Goal: Task Accomplishment & Management: Use online tool/utility

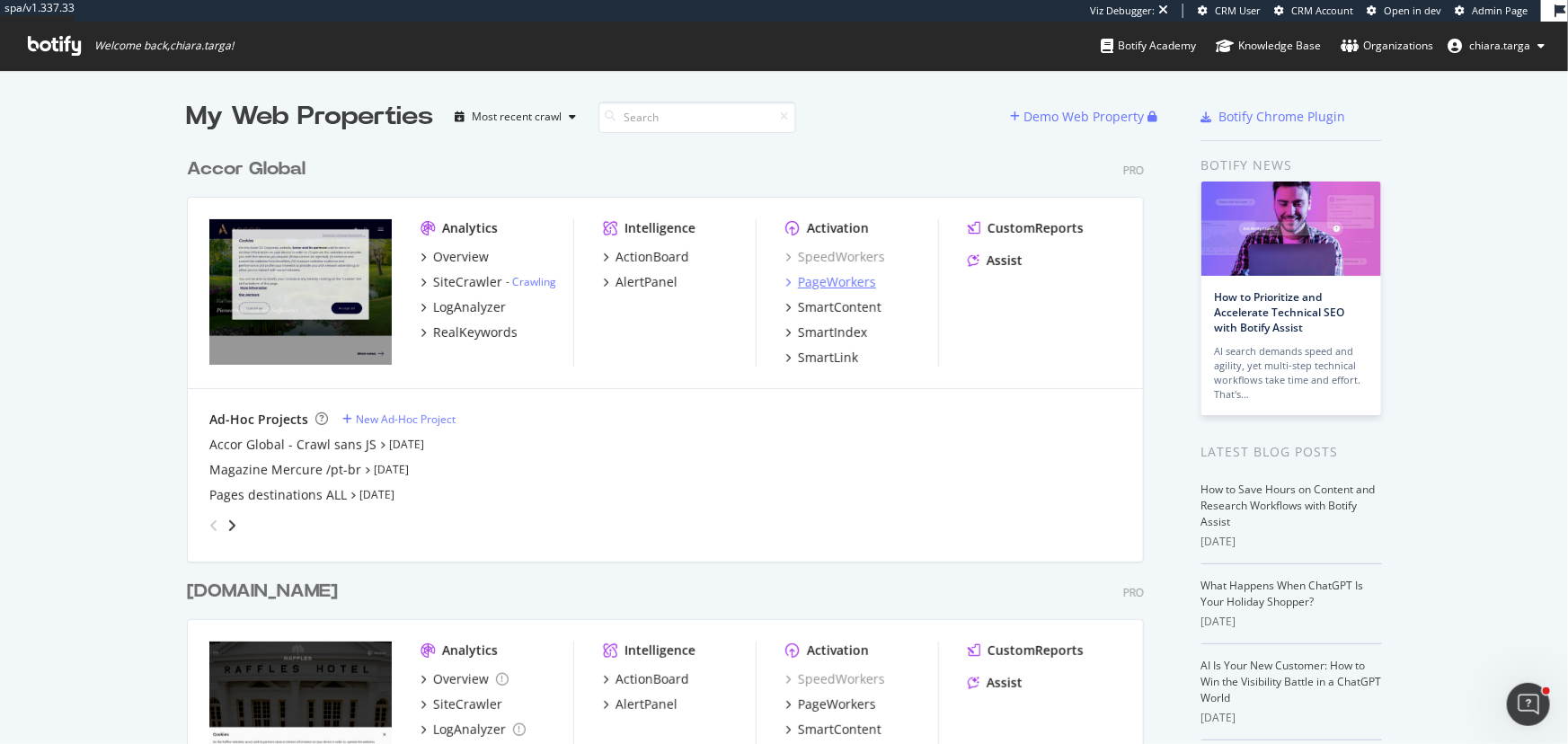
click at [798, 282] on div "PageWorkers" at bounding box center [837, 282] width 78 height 18
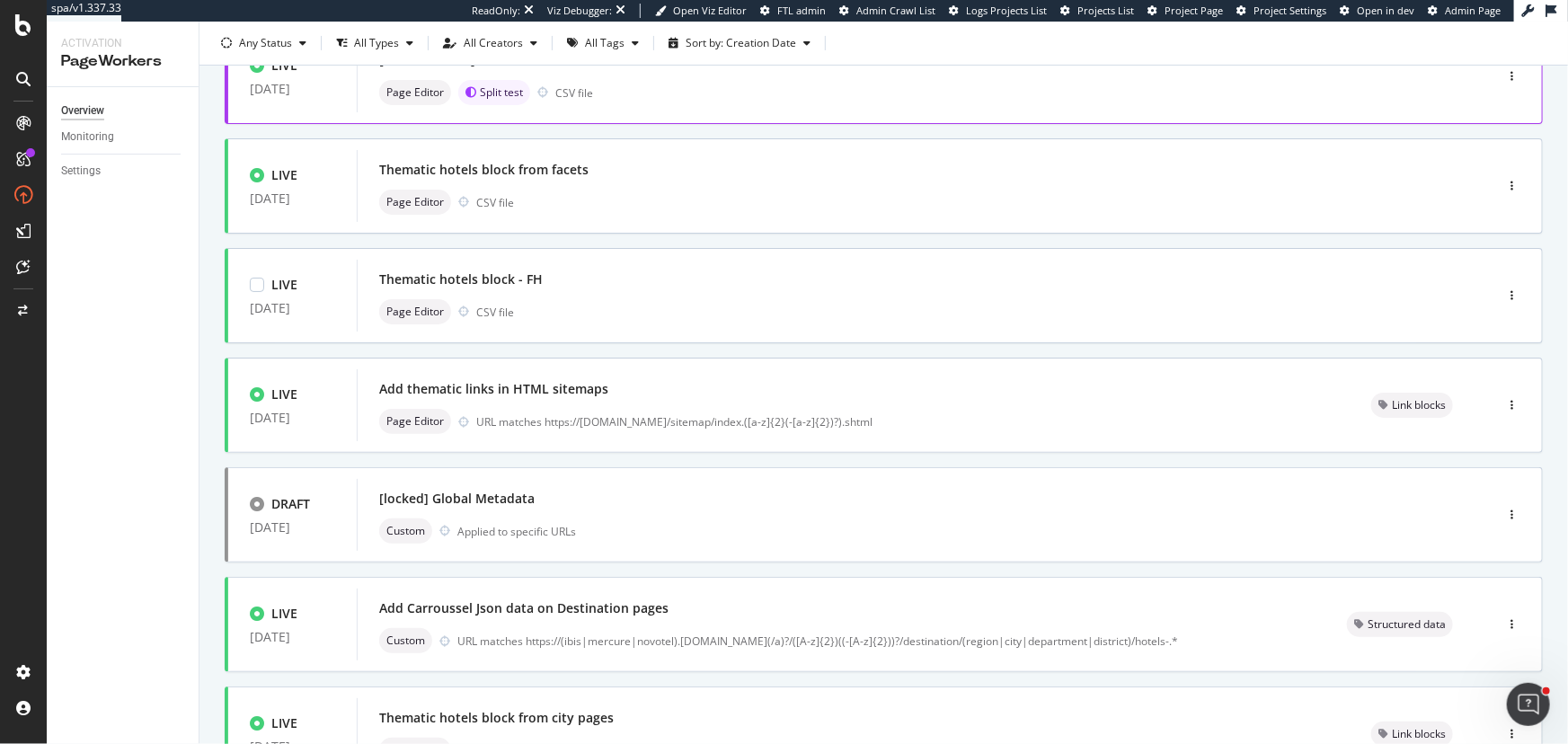
scroll to position [638, 0]
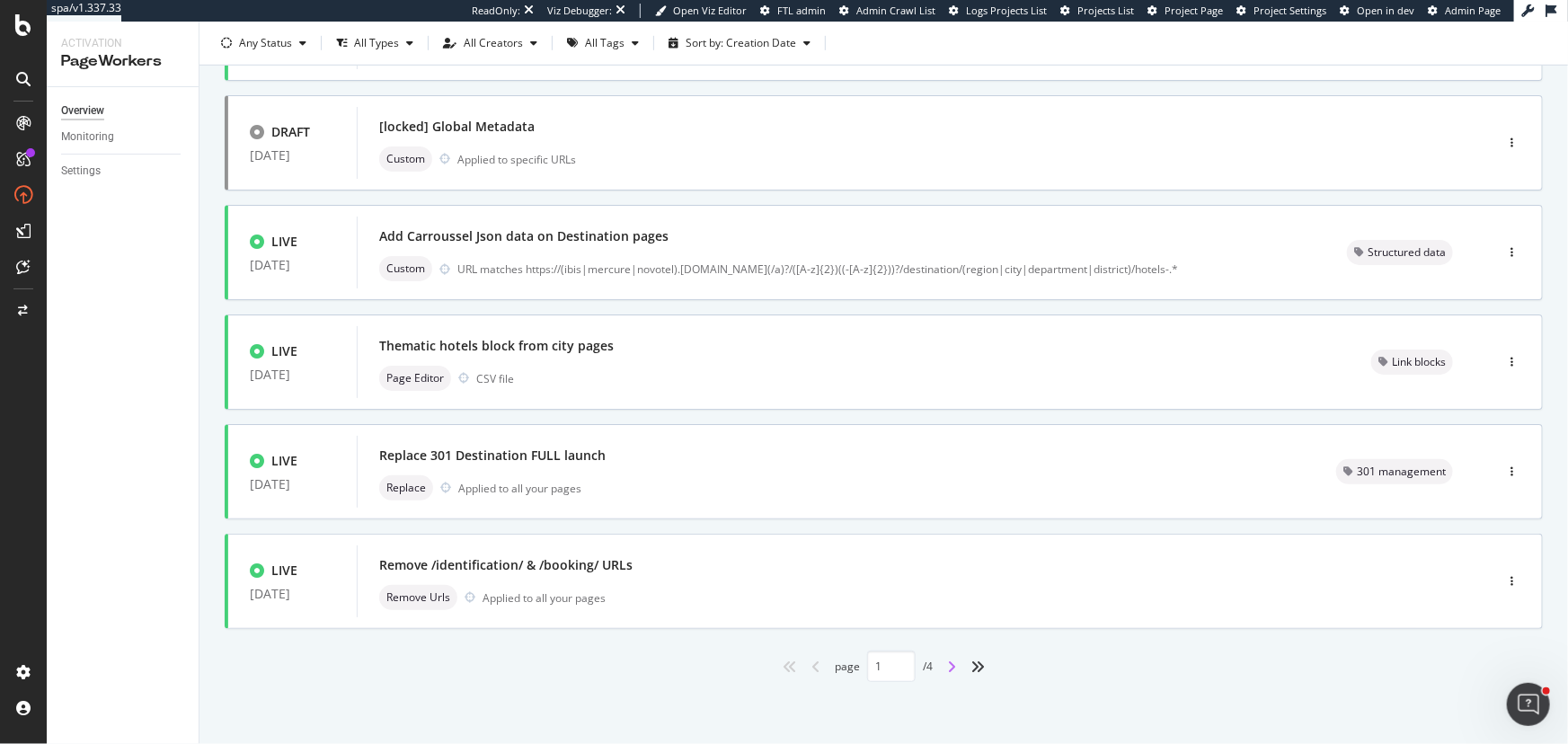
click at [947, 666] on icon "angle-right" at bounding box center [951, 666] width 9 height 14
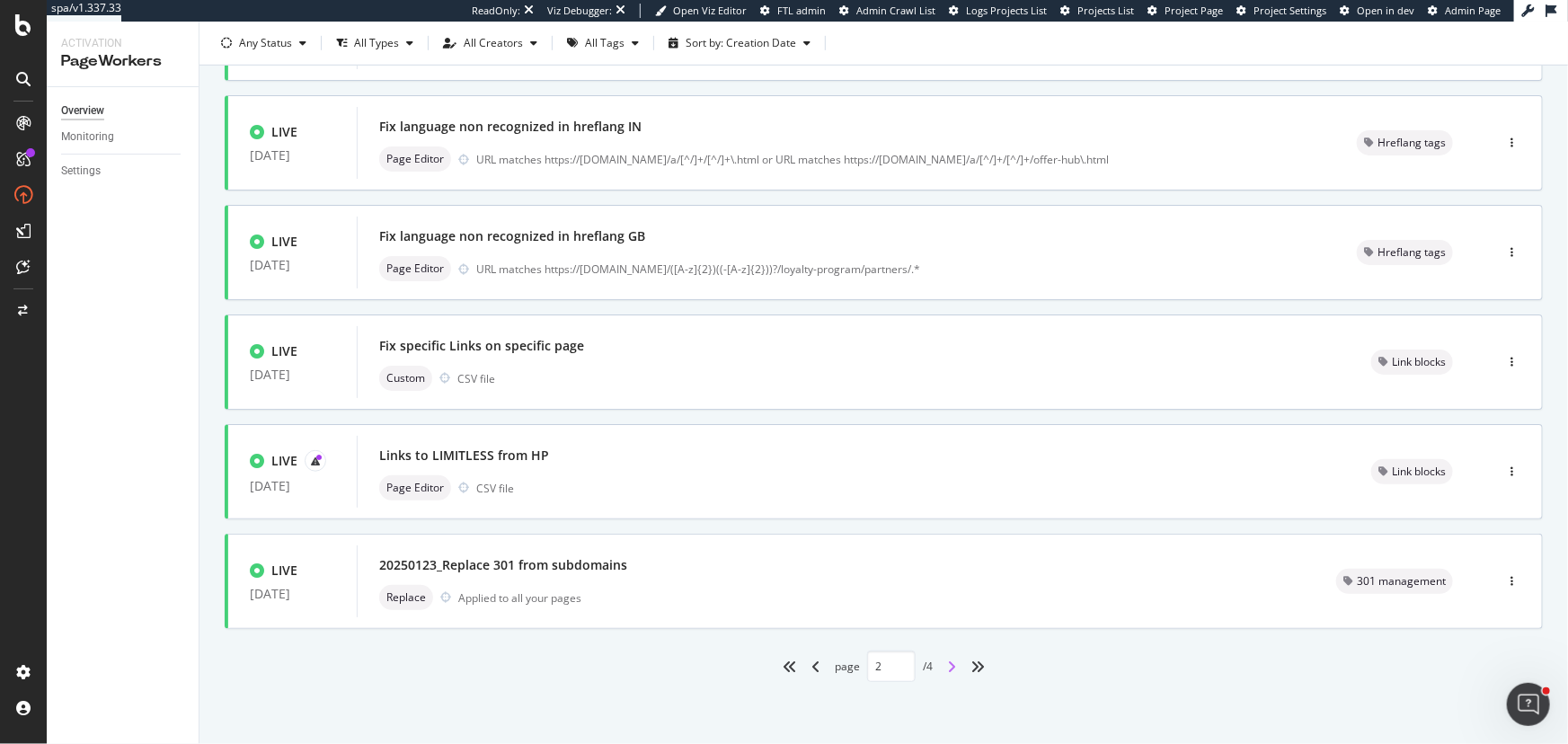
type input "2"
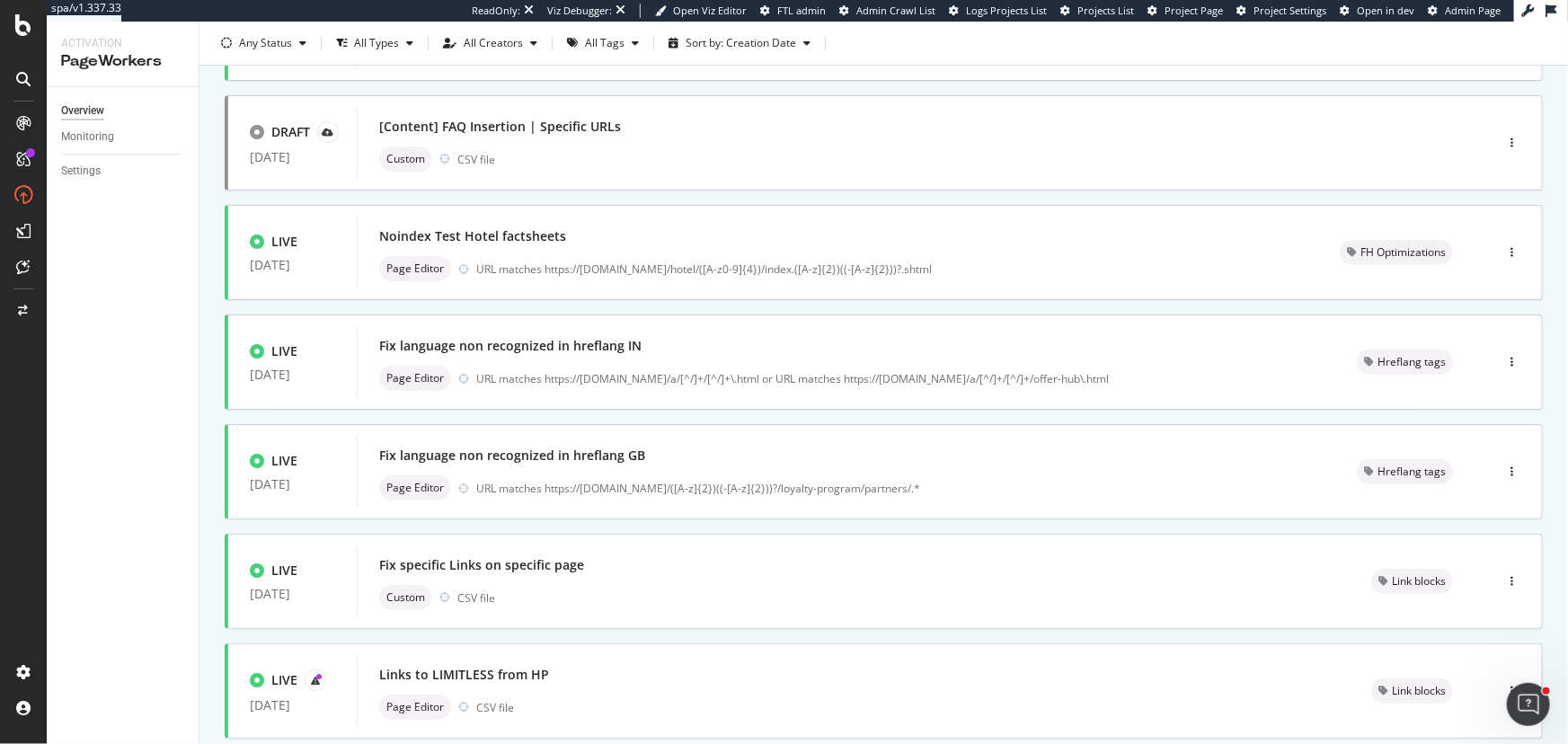
scroll to position [437, 0]
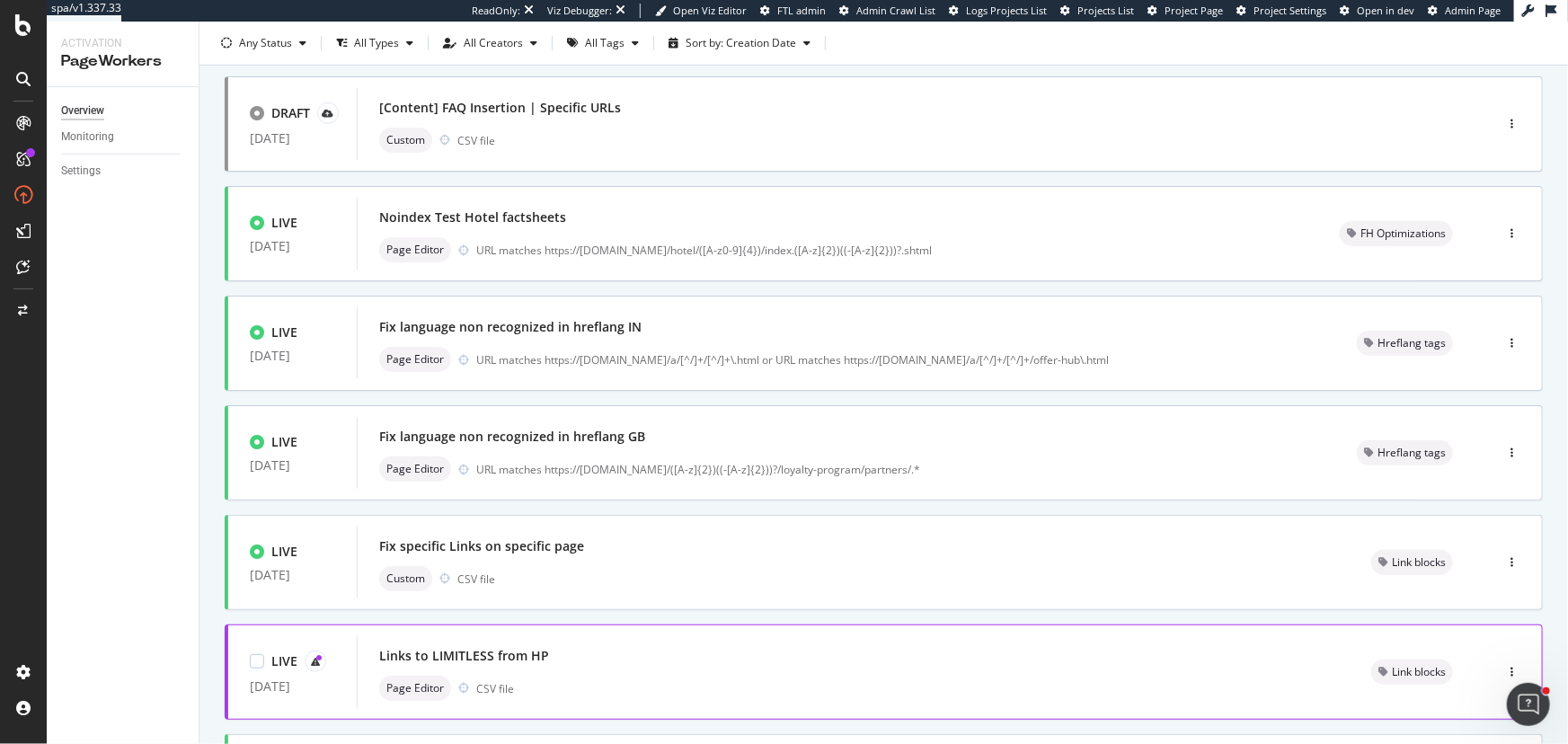
click at [941, 665] on div "Links to LIMITLESS from HP" at bounding box center [854, 655] width 949 height 25
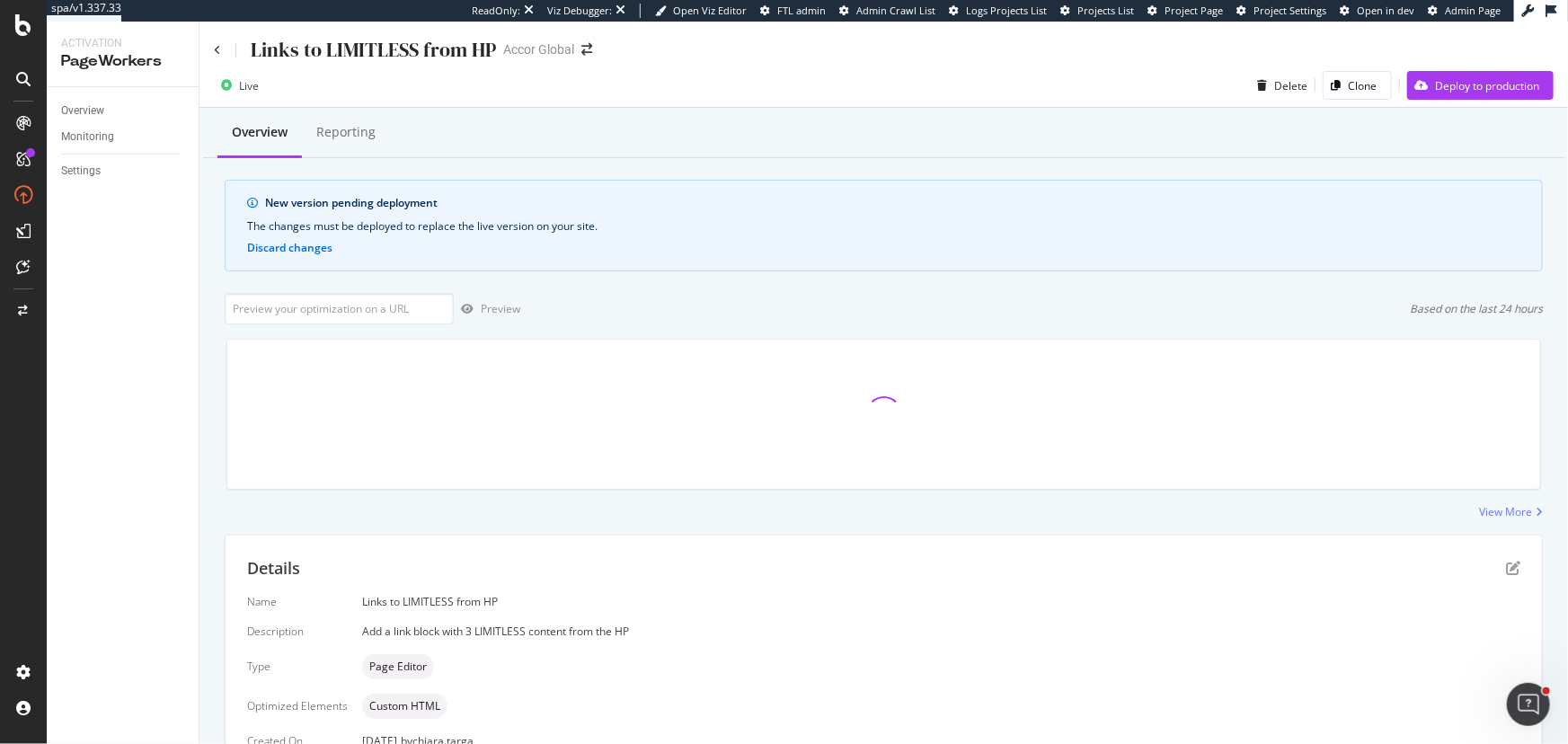
scroll to position [440, 0]
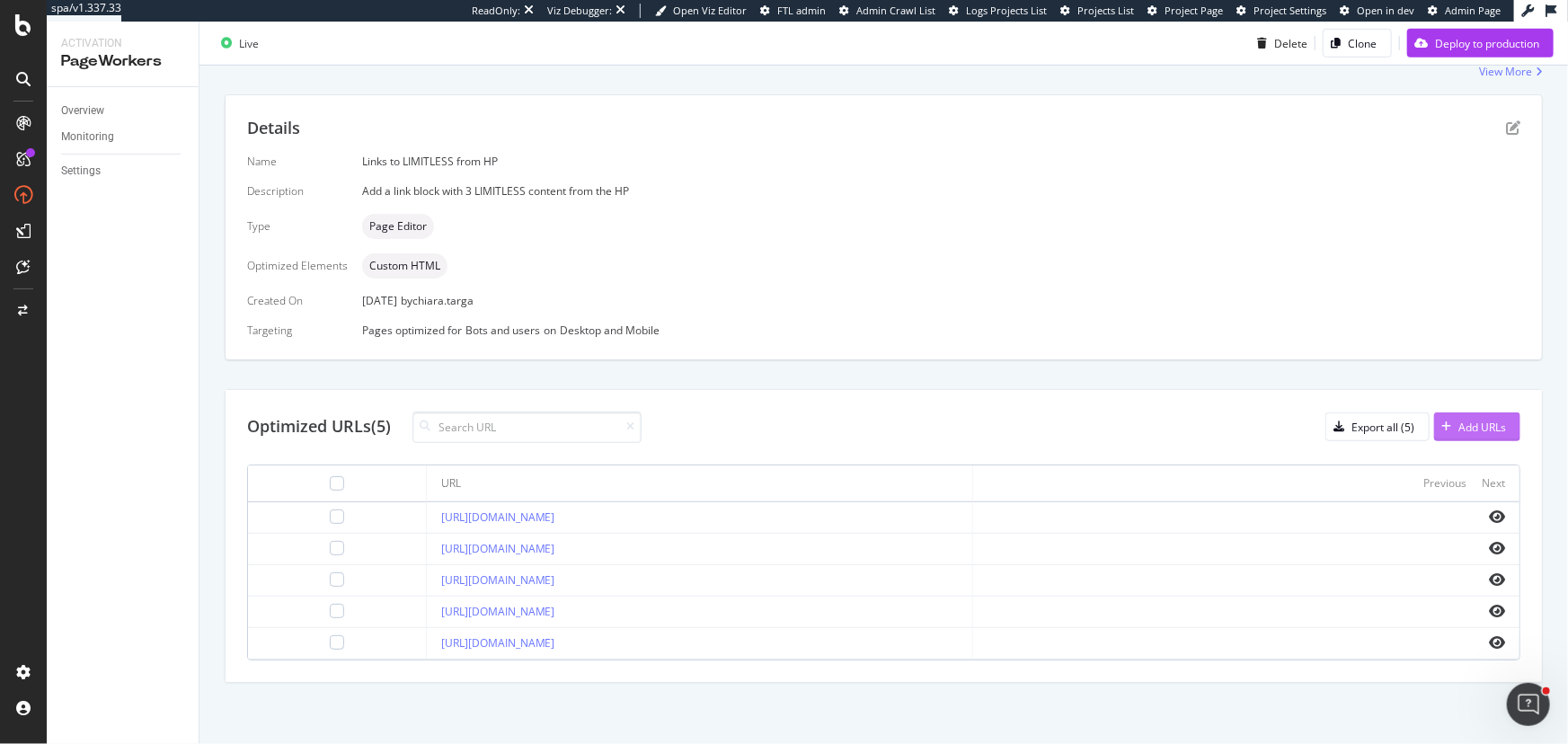
click at [1443, 418] on div "Add URLs" at bounding box center [1469, 427] width 71 height 27
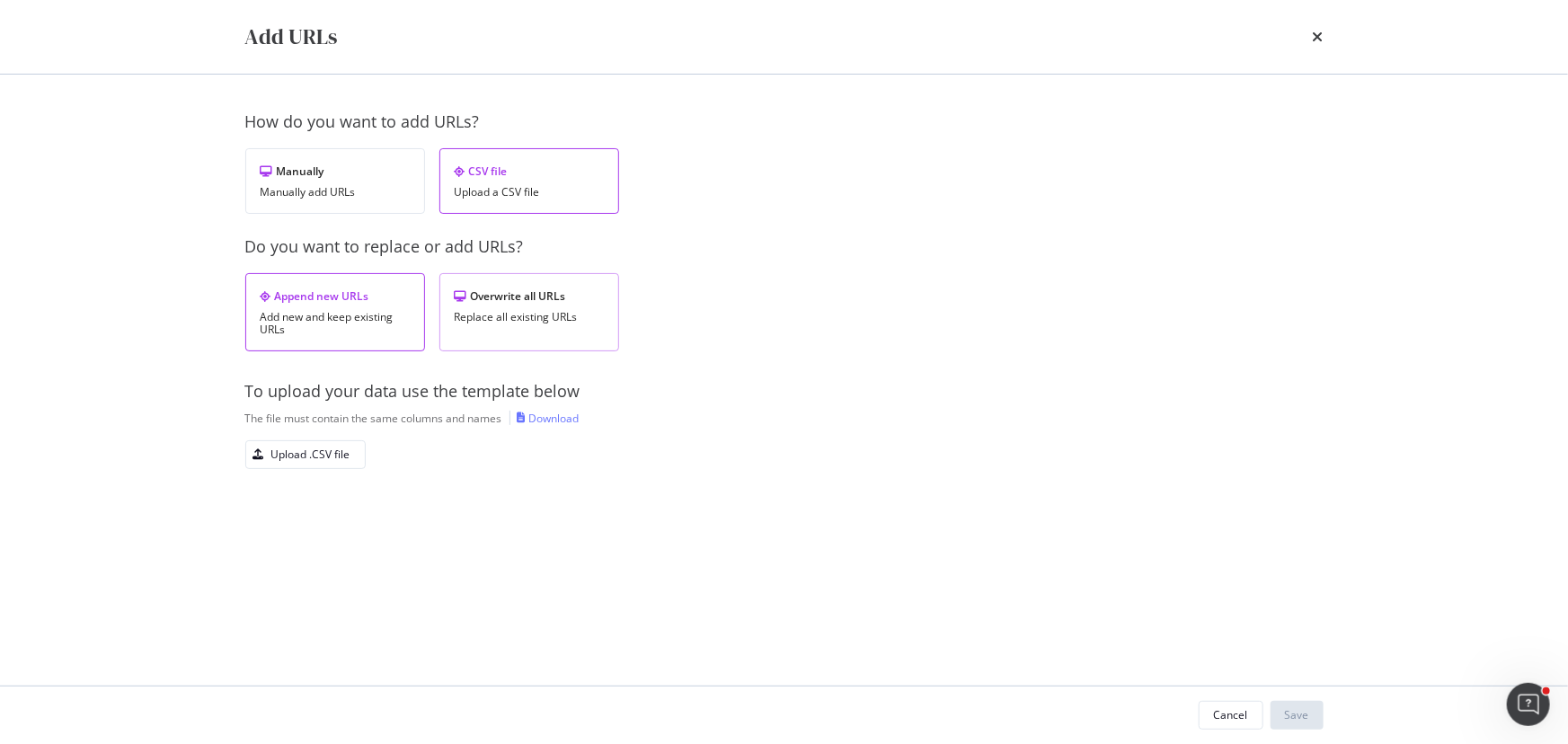
click at [549, 285] on div "Overwrite all URLs Replace all existing URLs" at bounding box center [529, 312] width 180 height 78
click at [301, 459] on div "Upload .CSV file" at bounding box center [311, 454] width 79 height 15
click at [1294, 719] on div "Save" at bounding box center [1297, 714] width 24 height 15
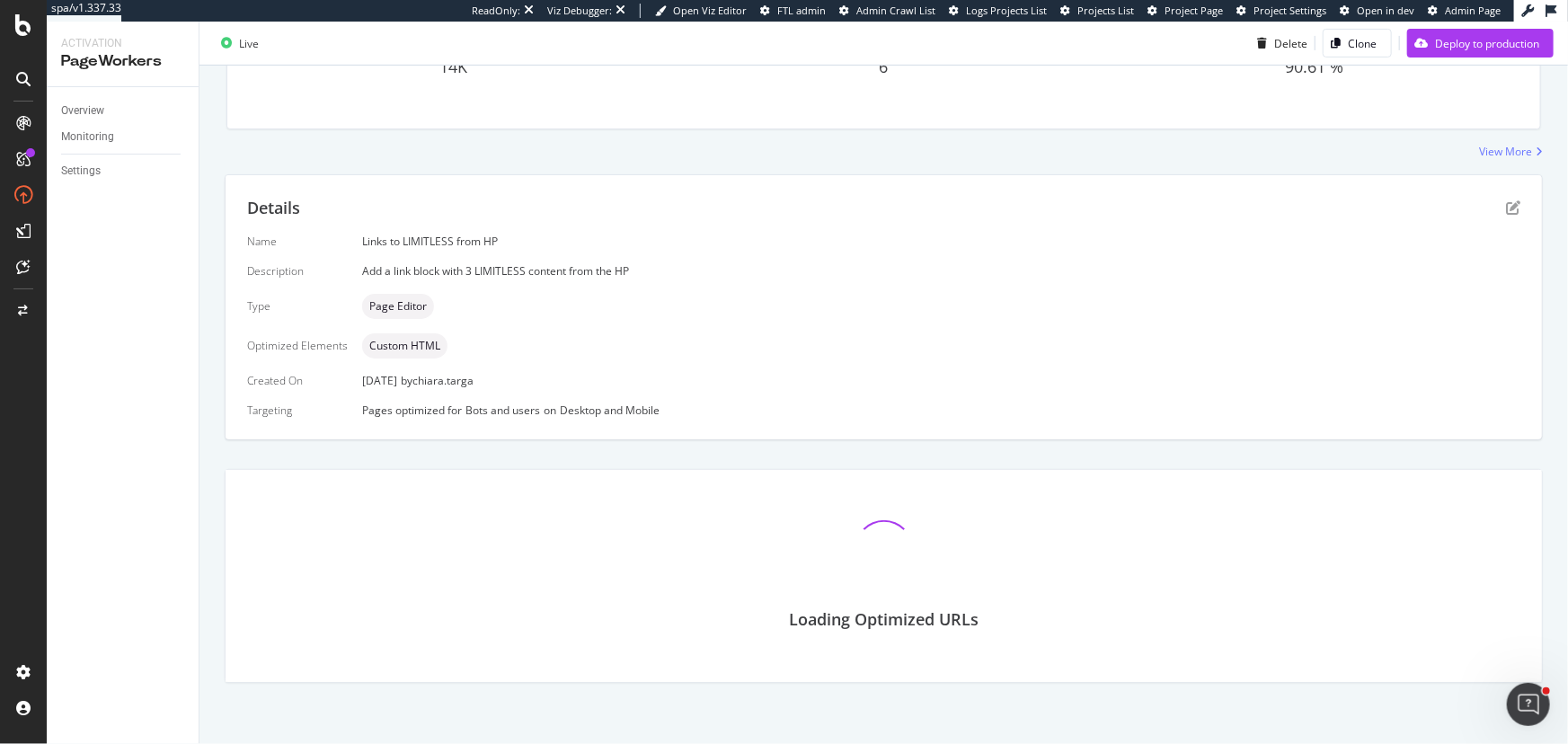
scroll to position [427, 0]
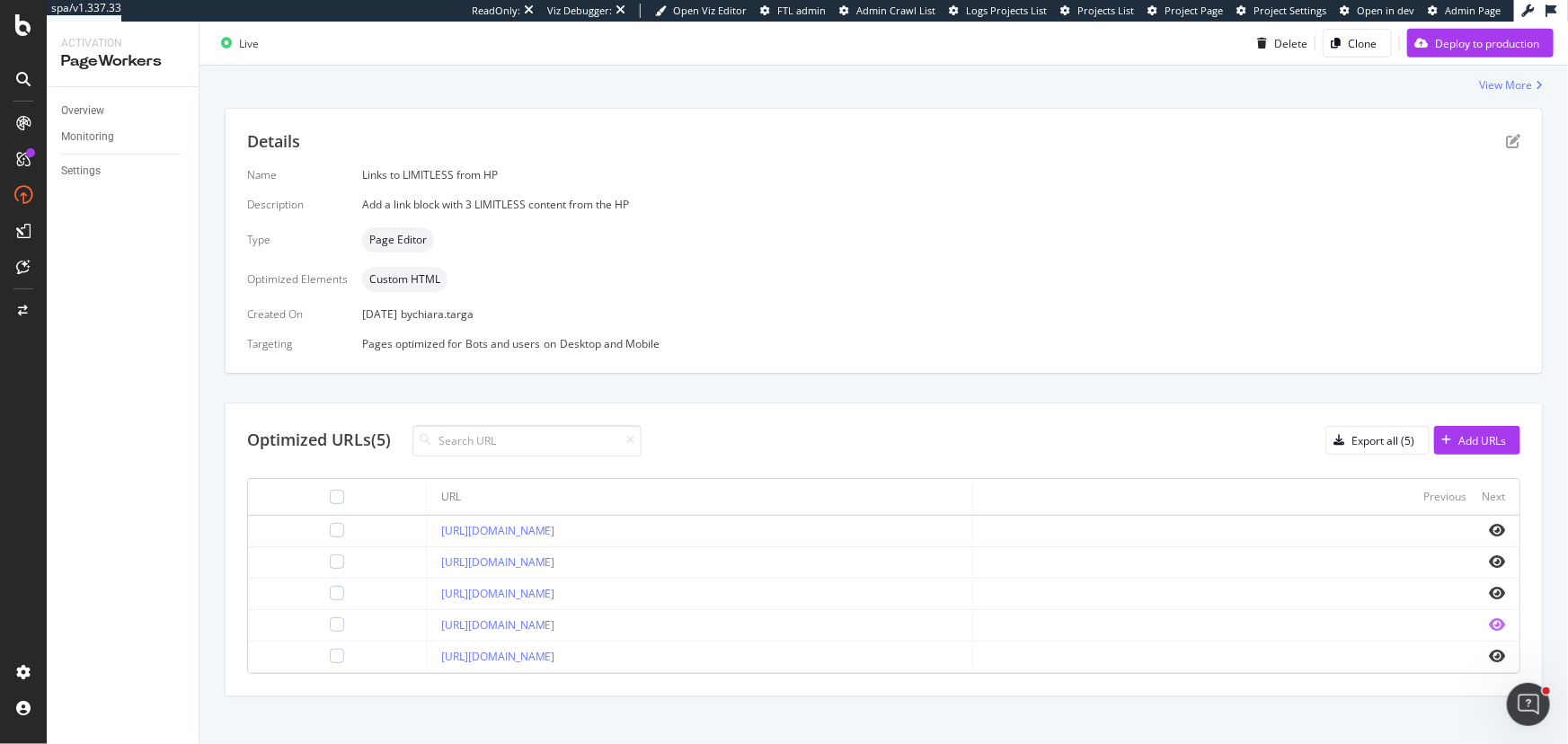
click at [1489, 626] on icon "eye" at bounding box center [1497, 624] width 16 height 14
